Goal: Browse casually: Explore the website without a specific task or goal

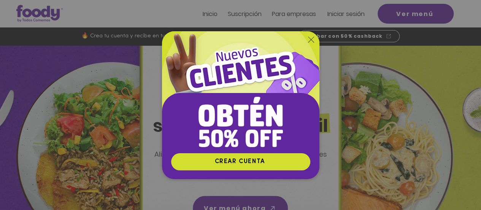
click at [309, 40] on icon "Volver al sitio" at bounding box center [311, 40] width 6 height 6
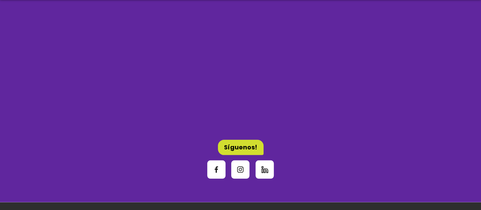
scroll to position [2511, 0]
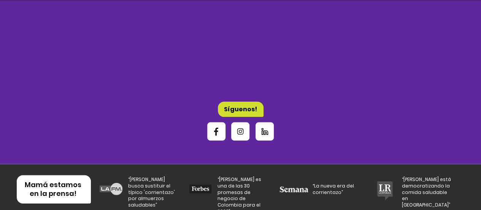
click at [219, 127] on icon "Facebook" at bounding box center [217, 132] width 10 height 10
click at [242, 122] on span "Instagram" at bounding box center [240, 131] width 18 height 18
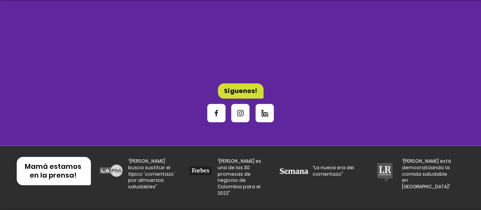
scroll to position [2489, 0]
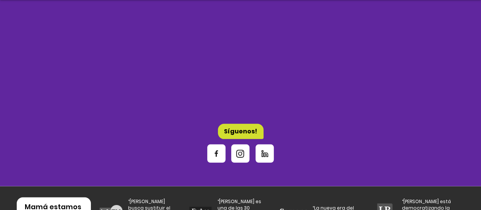
click at [237, 150] on icon "Instagram" at bounding box center [240, 154] width 8 height 8
click at [236, 149] on icon "Instagram" at bounding box center [241, 154] width 10 height 10
click at [268, 149] on icon "Linkedin" at bounding box center [265, 154] width 10 height 10
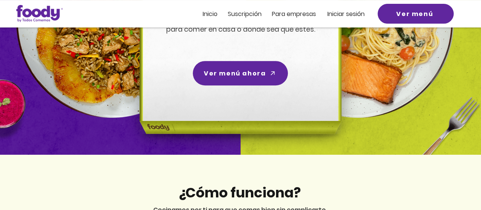
scroll to position [0, 0]
